Goal: Task Accomplishment & Management: Use online tool/utility

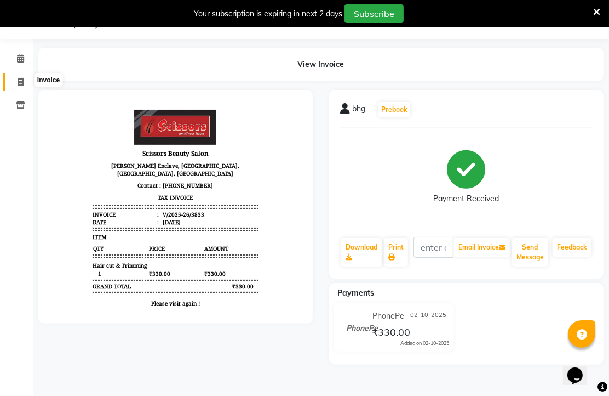
click at [18, 78] on icon at bounding box center [21, 82] width 6 height 8
select select "service"
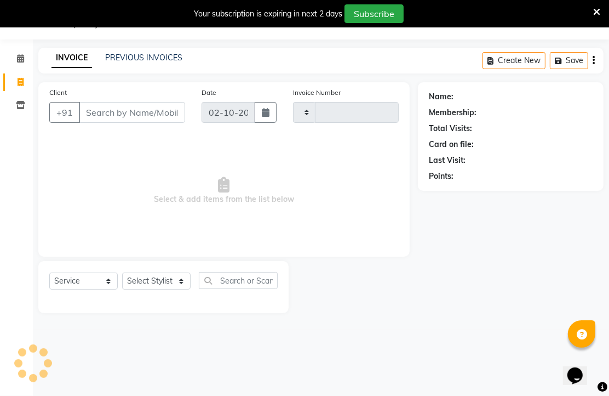
scroll to position [34, 0]
click at [131, 123] on input "Client" at bounding box center [132, 112] width 106 height 21
type input "3834"
select select "7057"
click at [159, 123] on input "95429" at bounding box center [132, 112] width 106 height 21
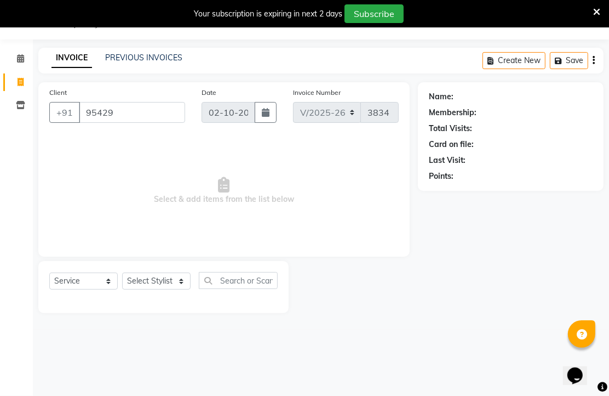
click at [160, 123] on input "95429" at bounding box center [132, 112] width 106 height 21
click at [159, 123] on input "95429" at bounding box center [132, 112] width 106 height 21
click at [83, 230] on span "Select & add items from the list below" at bounding box center [224, 191] width 350 height 110
click at [151, 123] on input "95429" at bounding box center [132, 112] width 106 height 21
click at [152, 123] on input "95429" at bounding box center [132, 112] width 106 height 21
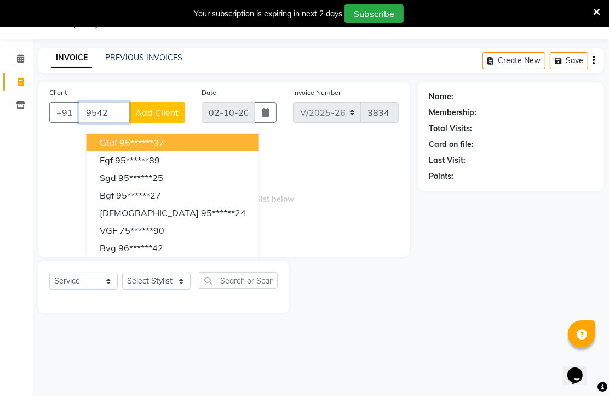
click at [164, 148] on ngb-highlight "95******37" at bounding box center [141, 142] width 45 height 11
type input "95******37"
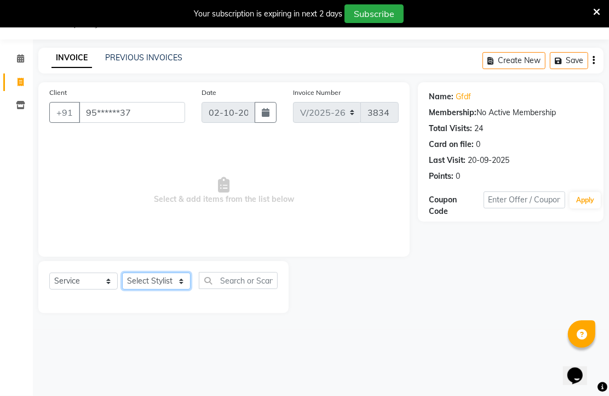
drag, startPoint x: 159, startPoint y: 316, endPoint x: 159, endPoint y: 307, distance: 8.8
click at [159, 289] on select "Select Stylist Arman [PERSON_NAME] [PERSON_NAME] [PERSON_NAME] Sir Staff" at bounding box center [156, 280] width 68 height 17
select select "58456"
click at [126, 289] on select "Select Stylist Arman [PERSON_NAME] [PERSON_NAME] [PERSON_NAME] Sir Staff" at bounding box center [156, 280] width 68 height 17
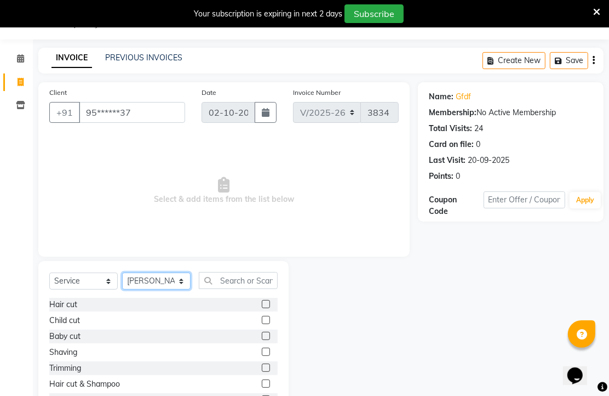
scroll to position [61, 0]
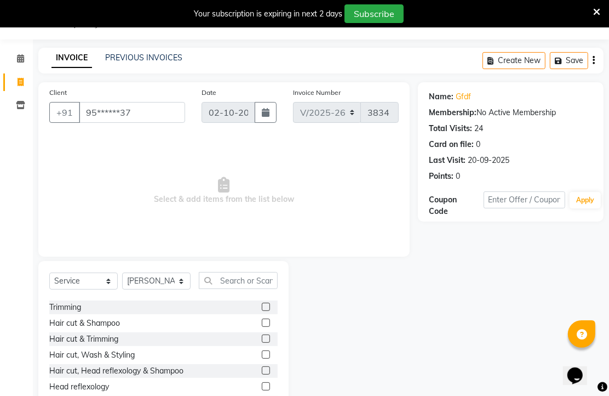
click at [262, 342] on label at bounding box center [266, 338] width 8 height 8
click at [262, 342] on input "checkbox" at bounding box center [265, 338] width 7 height 7
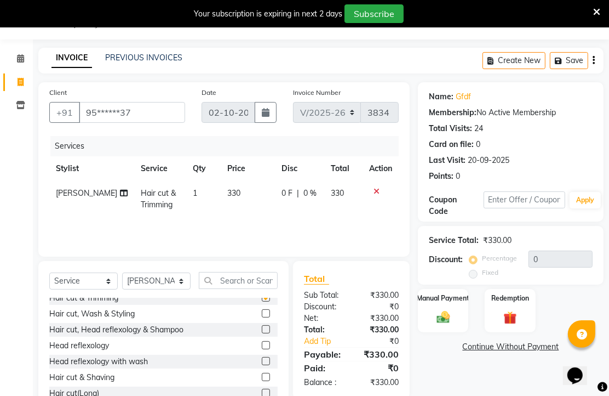
checkbox input "false"
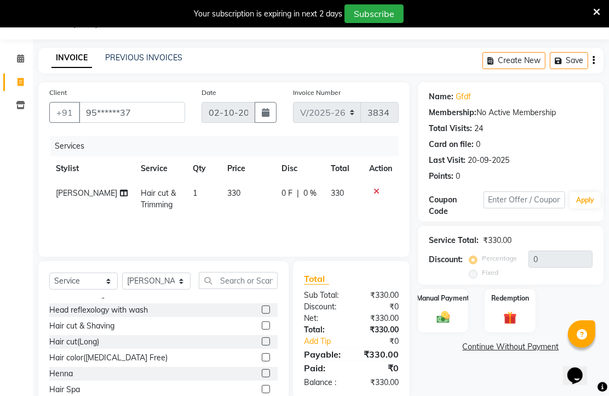
scroll to position [182, 0]
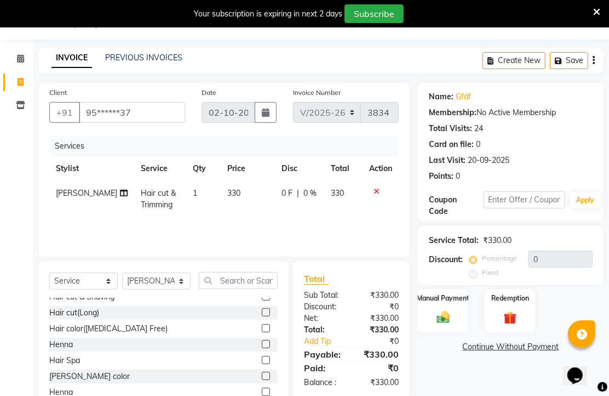
click at [262, 332] on label at bounding box center [266, 328] width 8 height 8
click at [262, 332] on input "checkbox" at bounding box center [265, 328] width 7 height 7
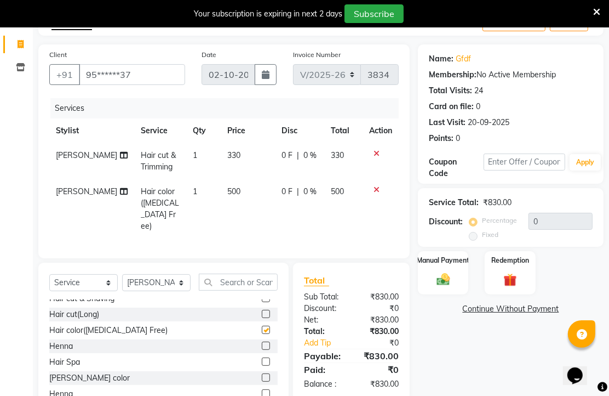
checkbox input "false"
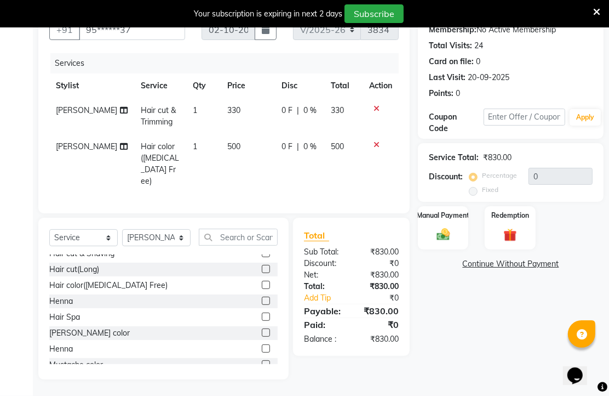
scroll to position [156, 0]
click at [446, 233] on img at bounding box center [443, 234] width 22 height 16
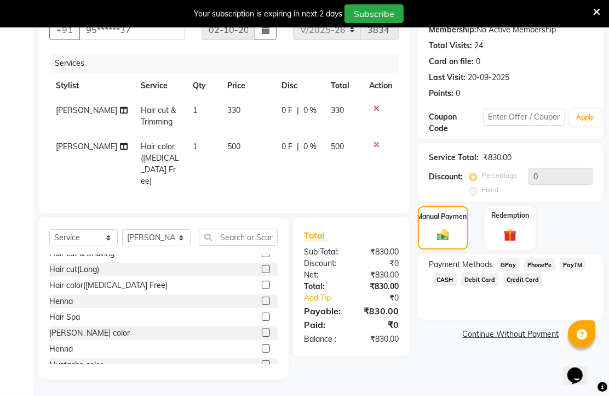
click at [538, 265] on span "PhonePe" at bounding box center [539, 264] width 31 height 13
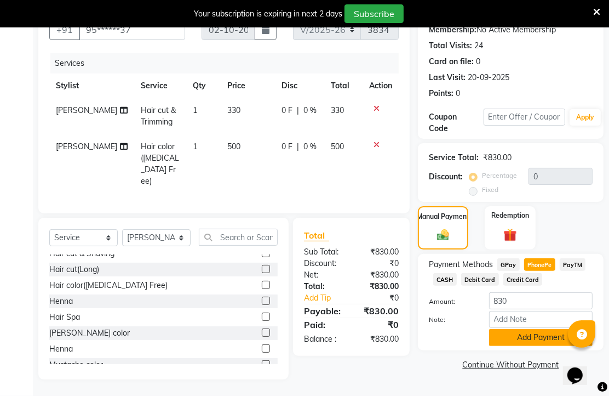
click at [540, 333] on button "Add Payment" at bounding box center [541, 337] width 104 height 17
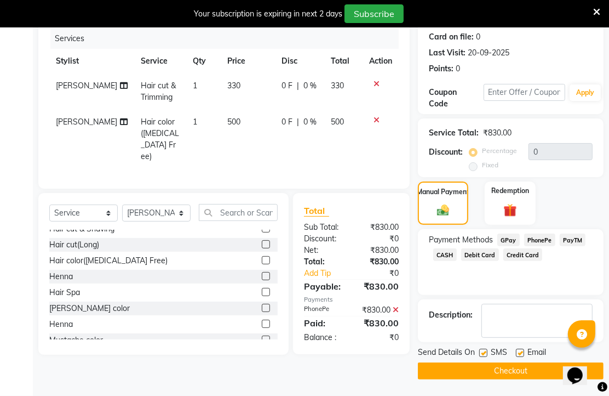
scroll to position [206, 0]
click at [524, 348] on label at bounding box center [520, 352] width 8 height 8
click at [523, 350] on input "checkbox" at bounding box center [519, 353] width 7 height 7
checkbox input "false"
click at [511, 362] on button "Checkout" at bounding box center [511, 370] width 186 height 17
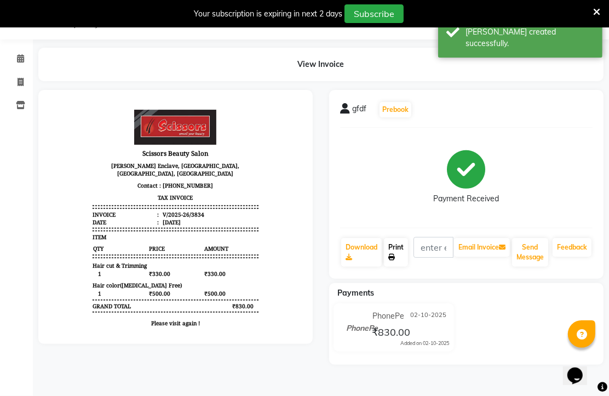
click at [404, 248] on link "Print" at bounding box center [396, 252] width 24 height 28
